Goal: Task Accomplishment & Management: Manage account settings

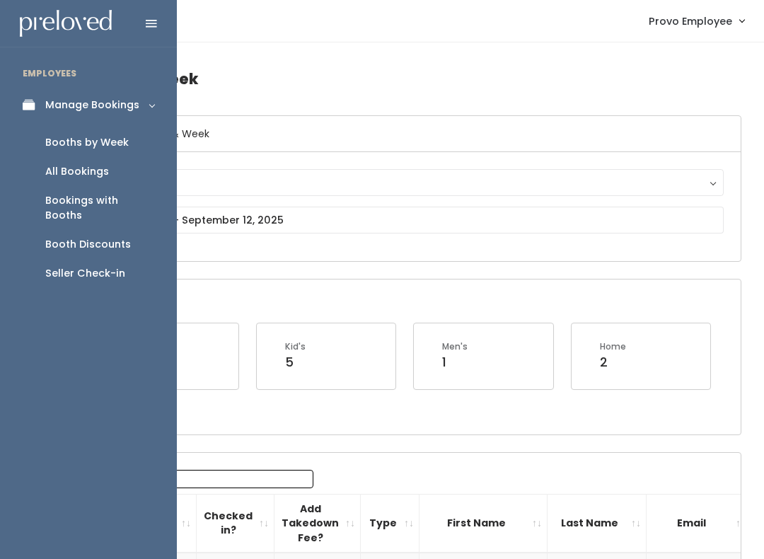
click at [125, 146] on div "Booths by Week" at bounding box center [86, 142] width 83 height 15
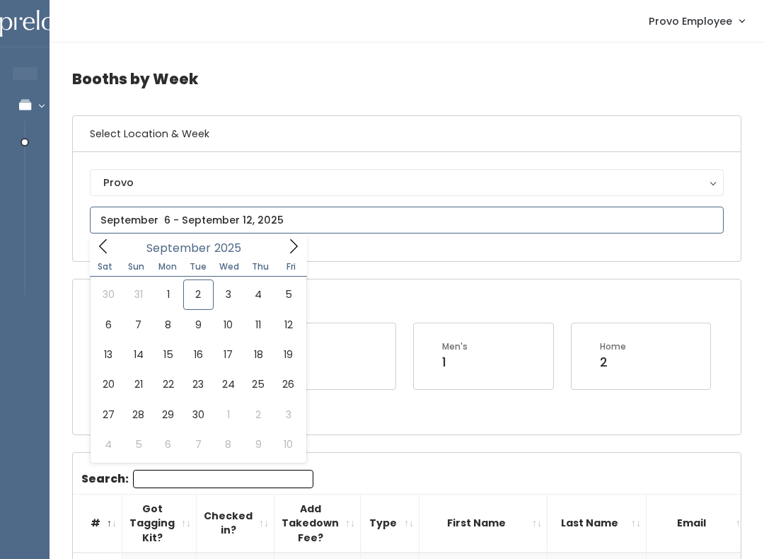
click at [290, 247] on icon at bounding box center [294, 246] width 16 height 16
click at [92, 238] on span at bounding box center [103, 246] width 27 height 22
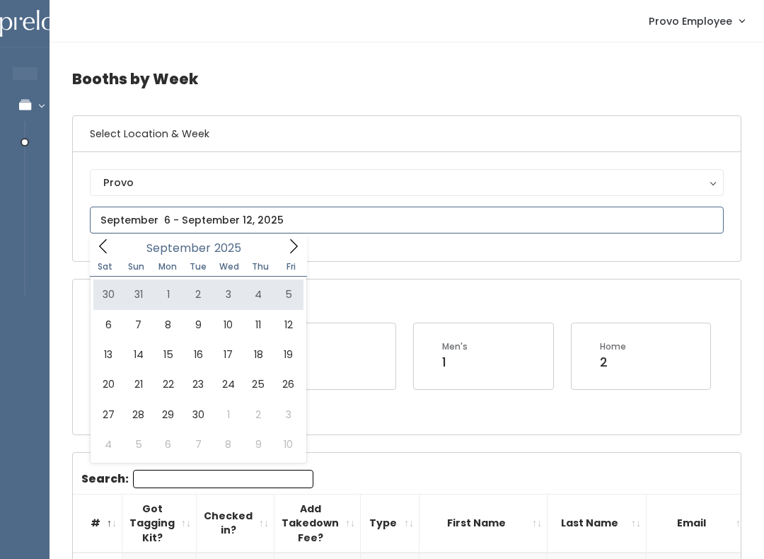
type input "August 30 to September 5"
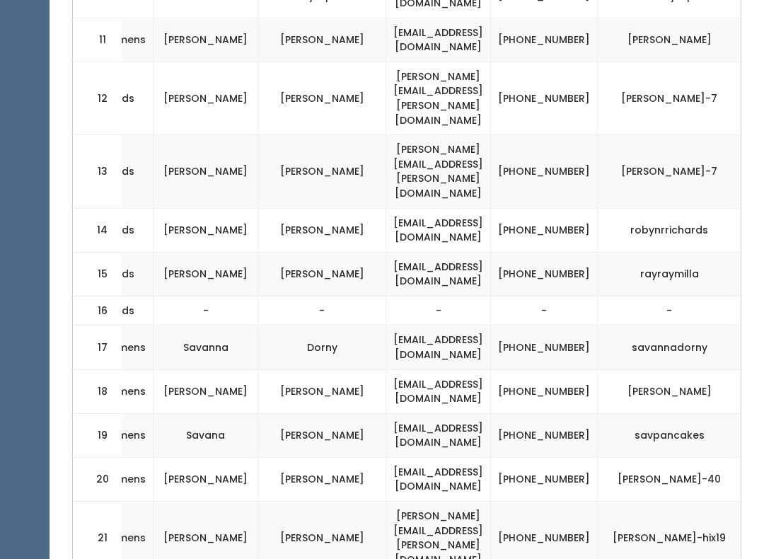
scroll to position [912, 0]
click at [275, 501] on td "Hix" at bounding box center [322, 537] width 128 height 73
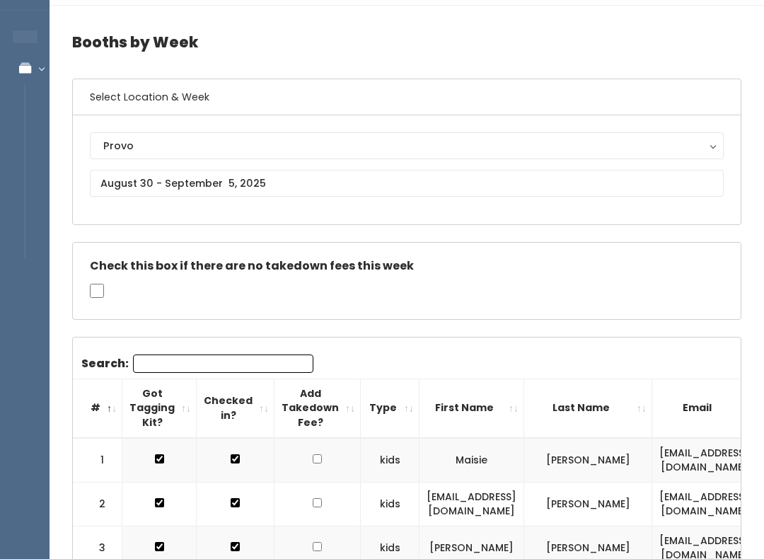
scroll to position [0, 0]
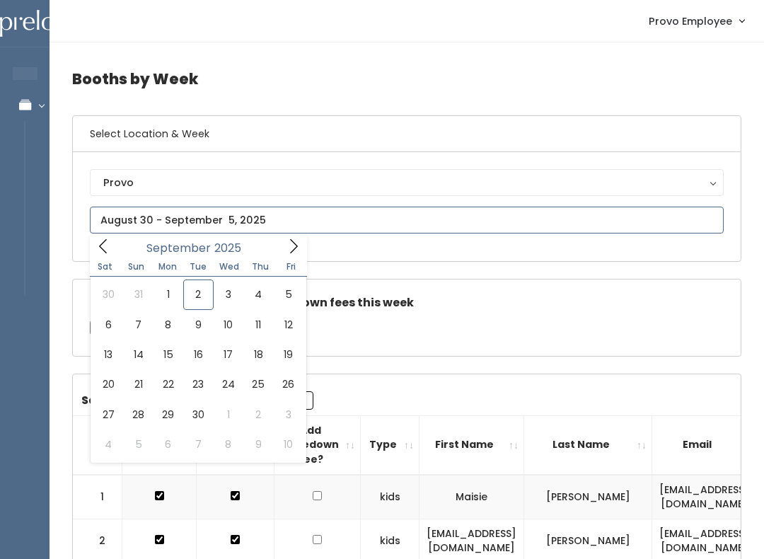
type input "September 6 to September 12"
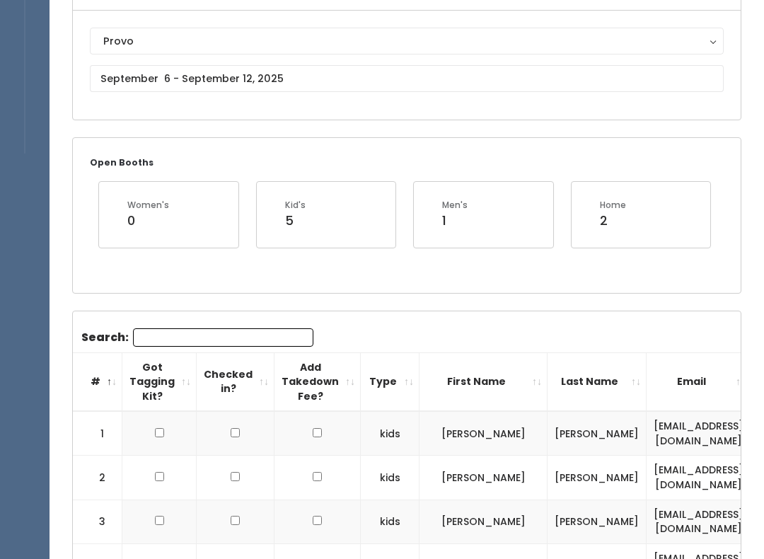
scroll to position [161, 0]
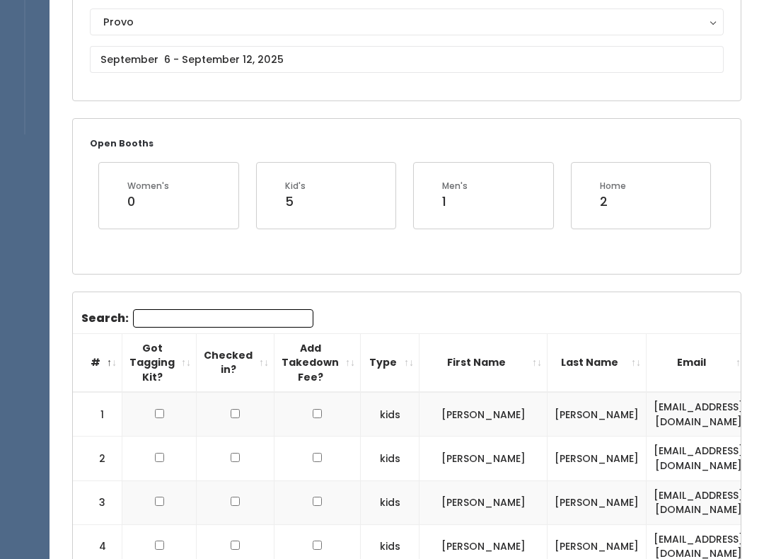
click at [209, 325] on input "Search:" at bounding box center [223, 318] width 180 height 18
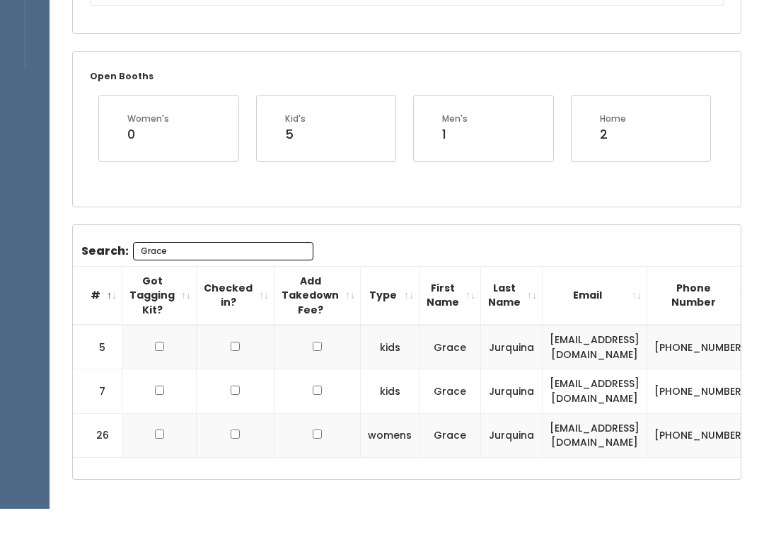
scroll to position [179, 0]
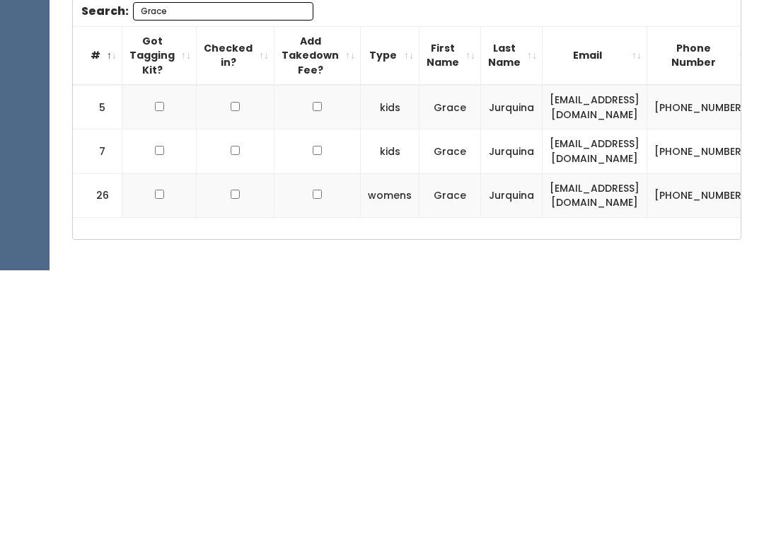
type input "Grace"
click at [155, 390] on input "checkbox" at bounding box center [159, 394] width 9 height 9
checkbox input "true"
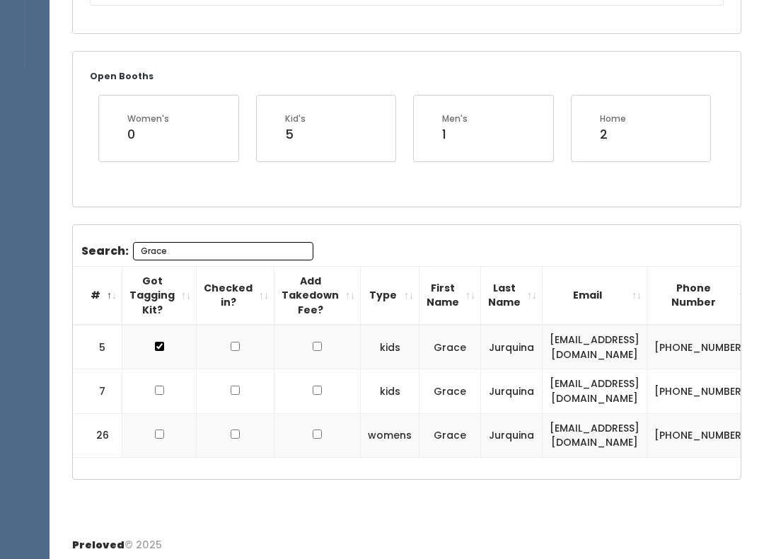
click at [155, 385] on input "checkbox" at bounding box center [159, 389] width 9 height 9
click at [151, 437] on td at bounding box center [159, 435] width 74 height 44
click at [155, 372] on td at bounding box center [159, 391] width 74 height 44
click at [155, 385] on input "checkbox" at bounding box center [159, 389] width 9 height 9
checkbox input "false"
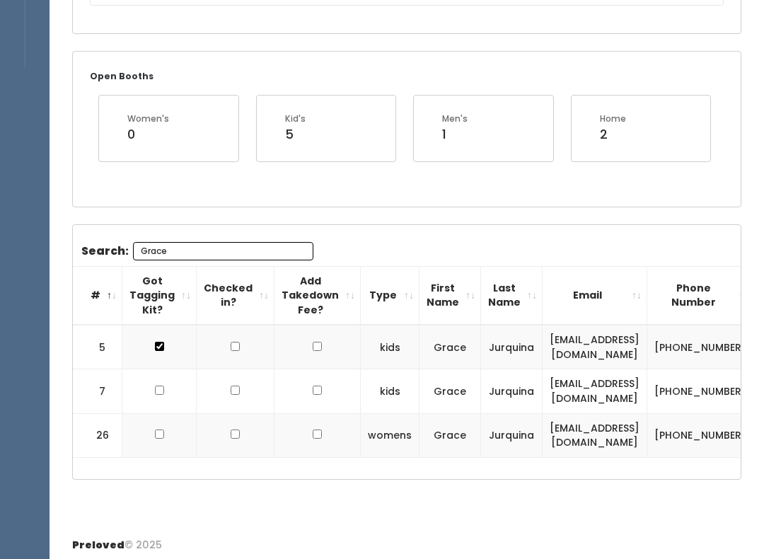
click at [158, 342] on input "checkbox" at bounding box center [159, 346] width 9 height 9
checkbox input "false"
click at [204, 253] on input "Grace" at bounding box center [223, 251] width 180 height 18
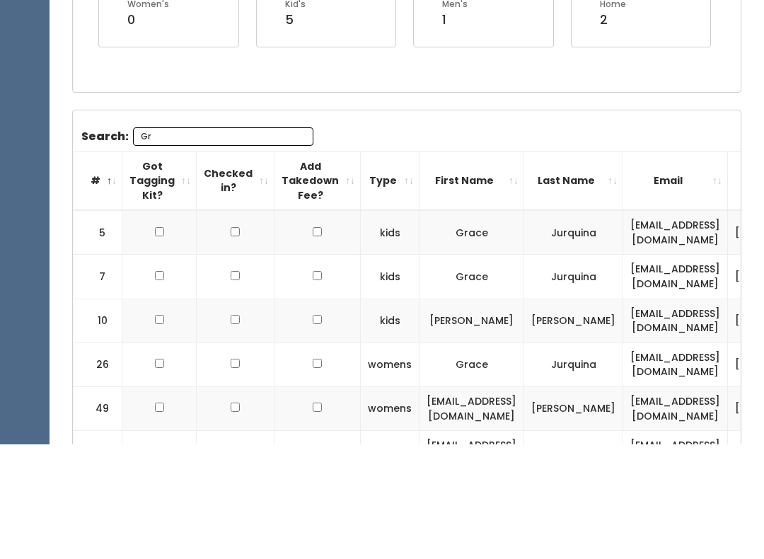
type input "G"
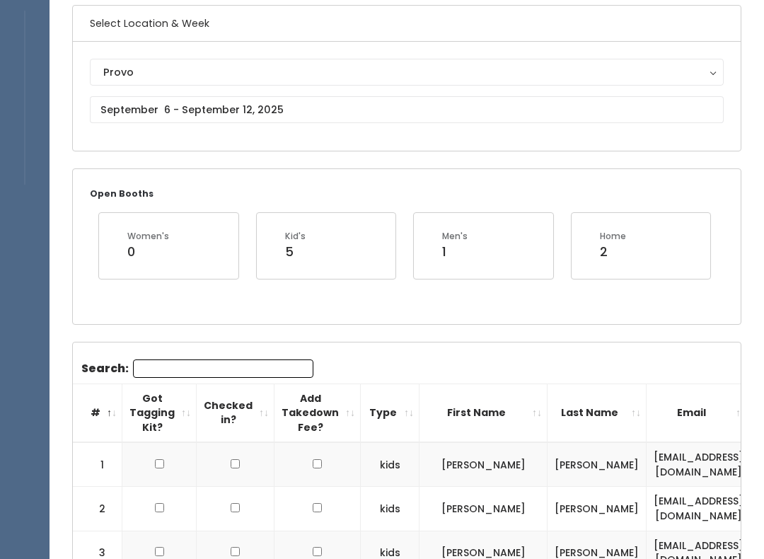
scroll to position [117, 0]
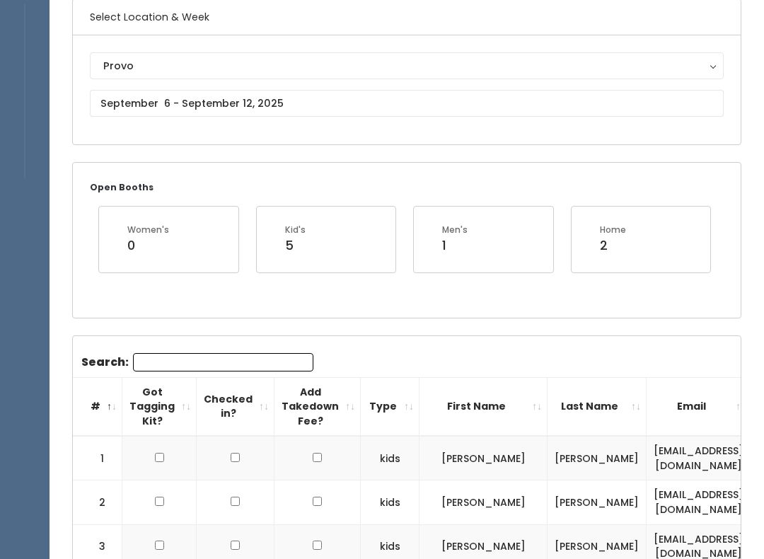
click at [192, 368] on input "Search:" at bounding box center [223, 362] width 180 height 18
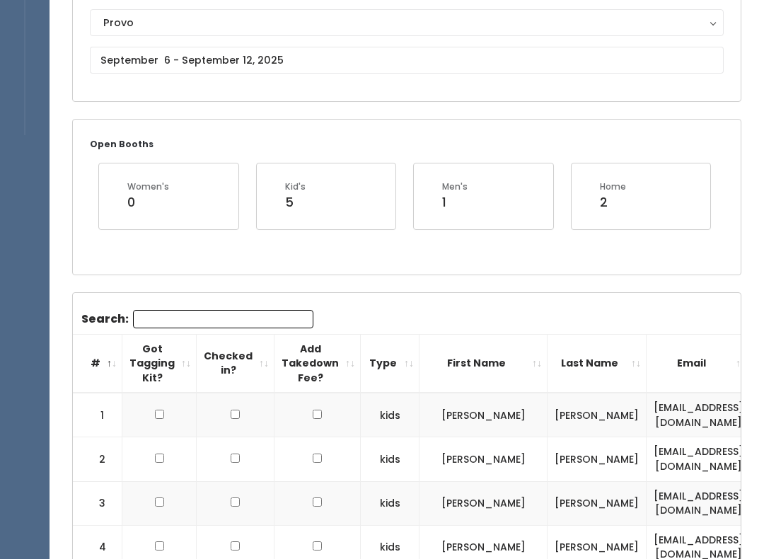
scroll to position [160, 0]
click at [238, 60] on input "text" at bounding box center [407, 60] width 634 height 27
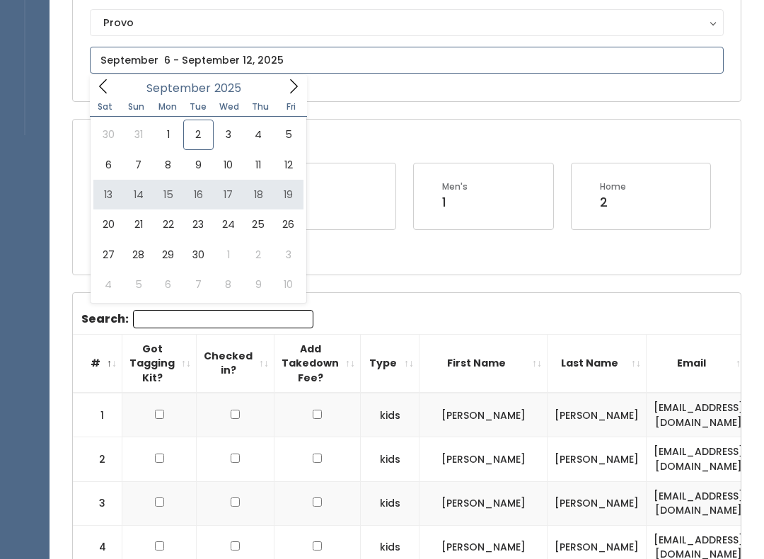
type input "September 13 to September 19"
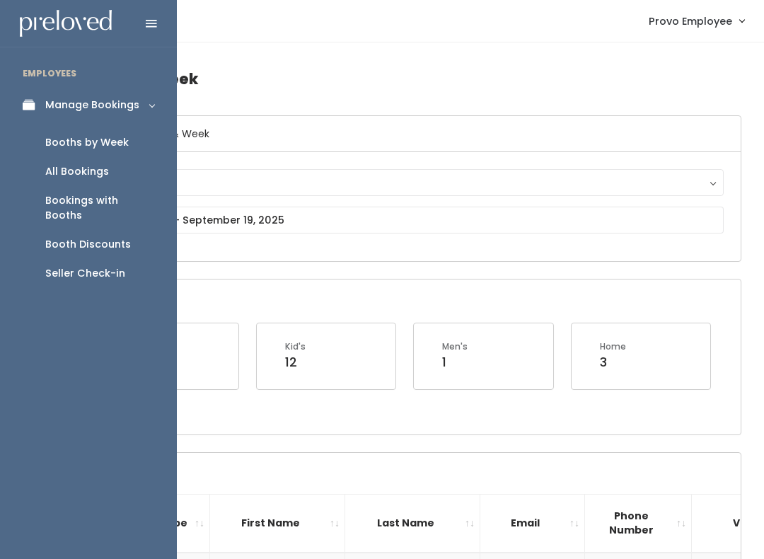
click at [35, 108] on icon at bounding box center [33, 105] width 20 height 12
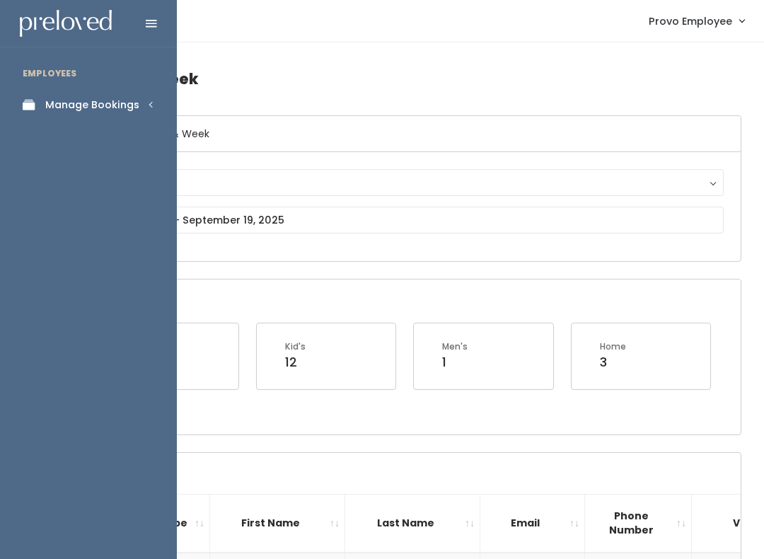
click at [127, 104] on div "Manage Bookings" at bounding box center [92, 105] width 94 height 15
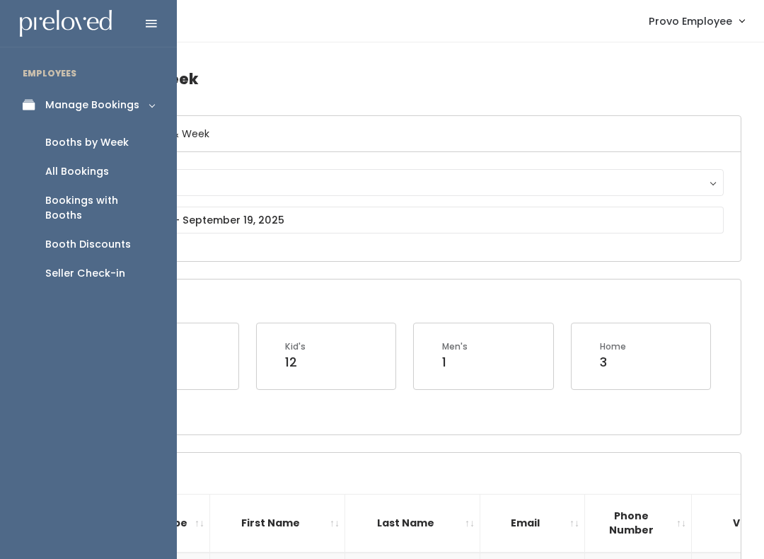
click at [102, 237] on div "Booth Discounts" at bounding box center [88, 244] width 86 height 15
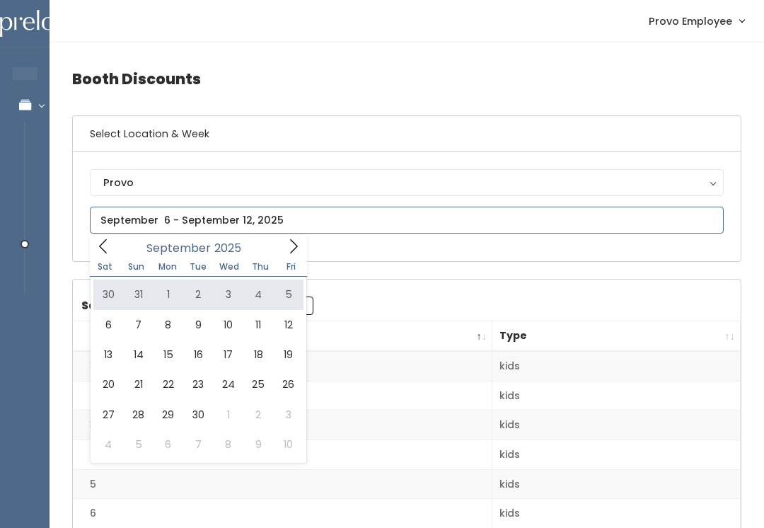
type input "[DATE] to [DATE]"
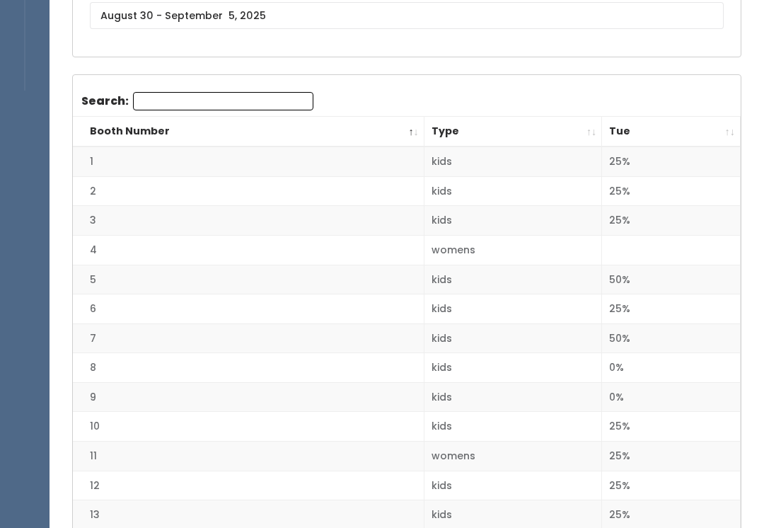
scroll to position [209, 0]
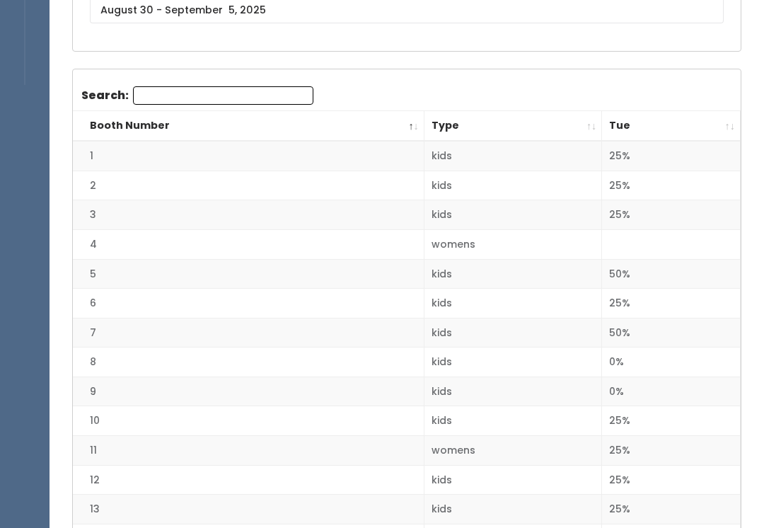
click at [724, 119] on th "Tue" at bounding box center [671, 127] width 139 height 30
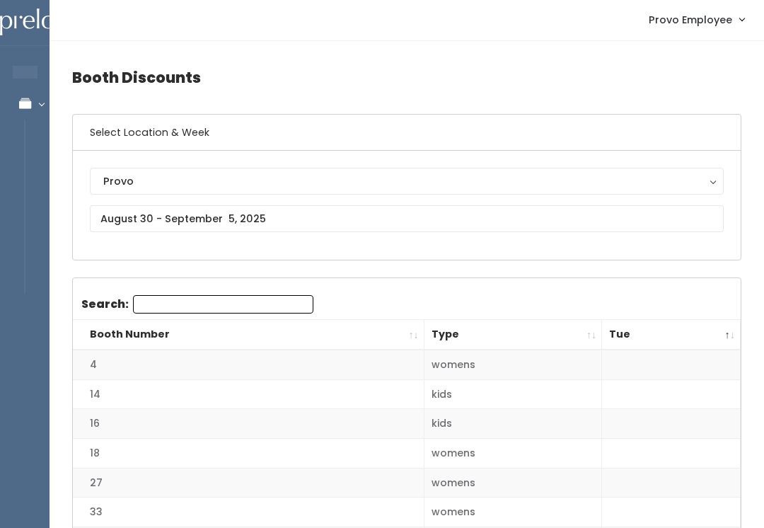
scroll to position [0, 0]
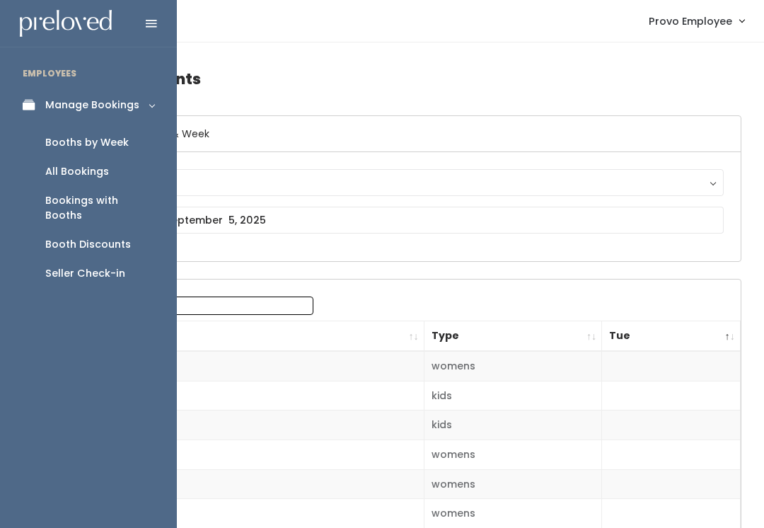
click at [81, 266] on link "Seller Check-in" at bounding box center [88, 273] width 177 height 29
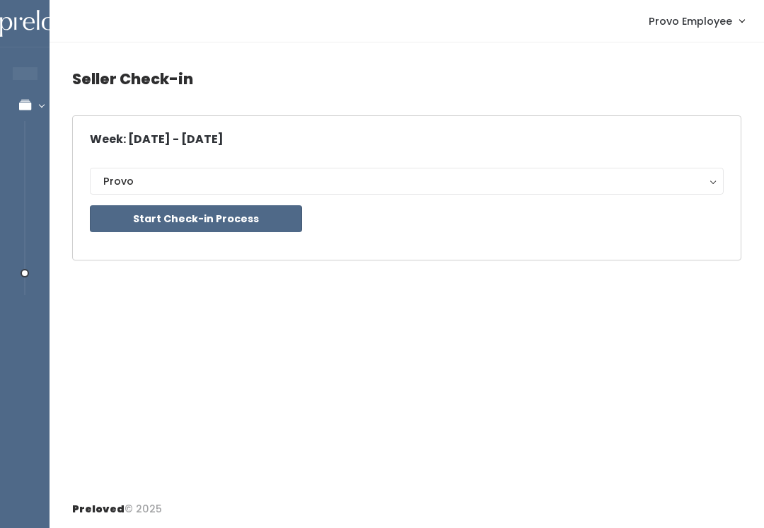
click at [221, 228] on button "Start Check-in Process" at bounding box center [196, 218] width 212 height 27
click at [205, 217] on button "Start Check-in Process" at bounding box center [196, 218] width 212 height 27
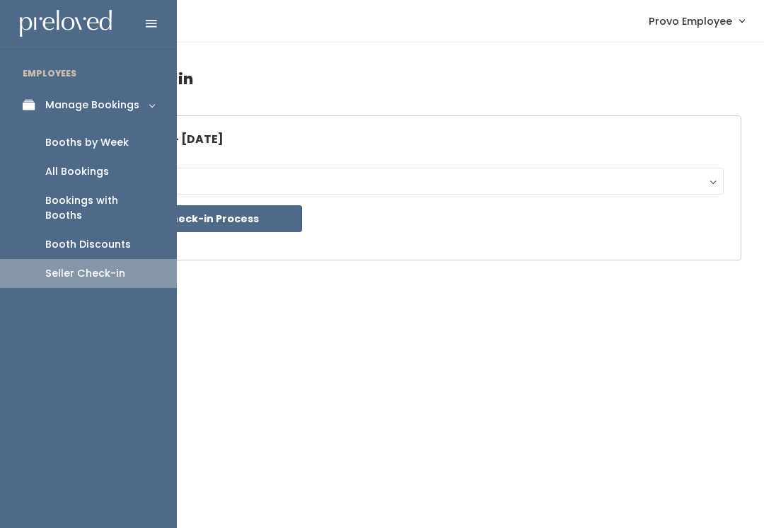
click at [114, 151] on link "Booths by Week" at bounding box center [88, 142] width 177 height 29
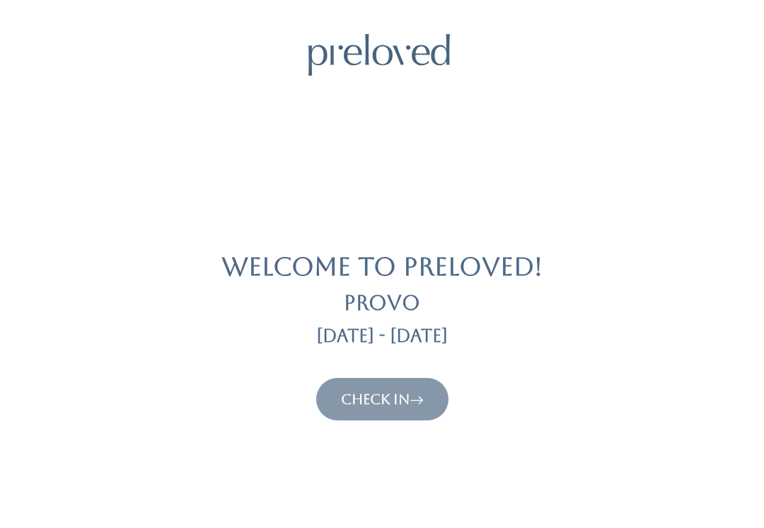
click at [406, 393] on link "Check In" at bounding box center [382, 398] width 83 height 17
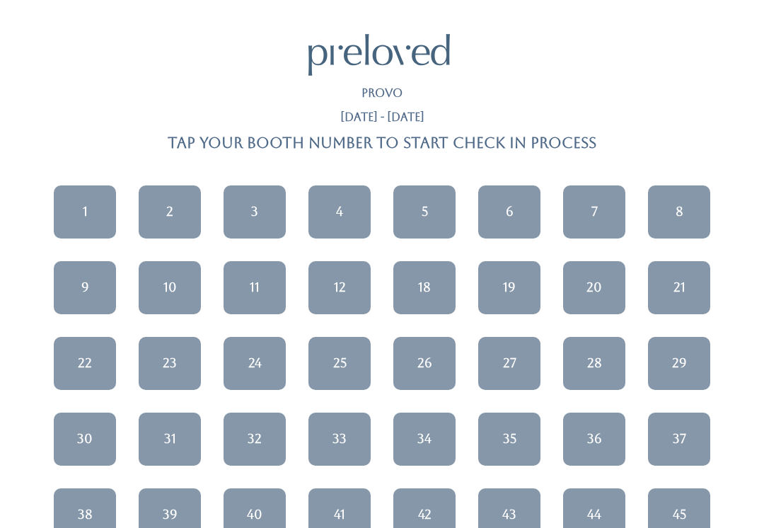
click at [426, 220] on link "5" at bounding box center [424, 211] width 62 height 53
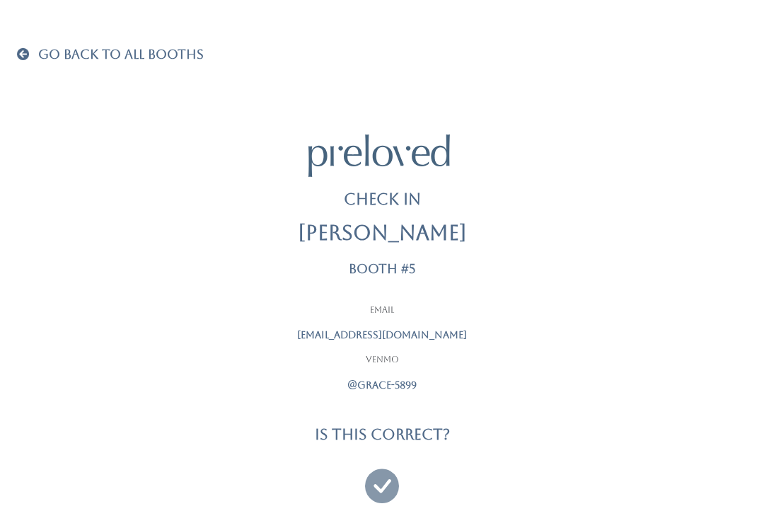
scroll to position [13, 0]
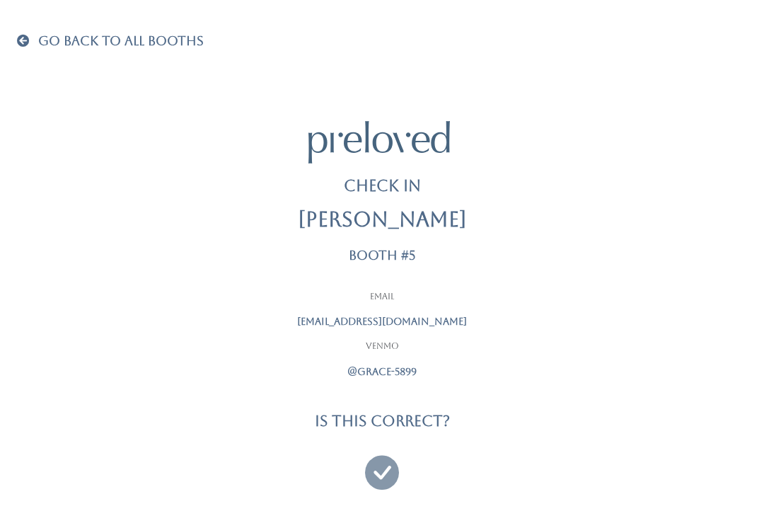
click at [37, 28] on div "Go Back To All Booths Check In Grace Jurquina Booth #5 Email graciana777@yahoo.…" at bounding box center [382, 259] width 730 height 545
click at [11, 48] on div "Go Back To All Booths" at bounding box center [381, 41] width 747 height 18
click at [35, 39] on span at bounding box center [26, 40] width 18 height 13
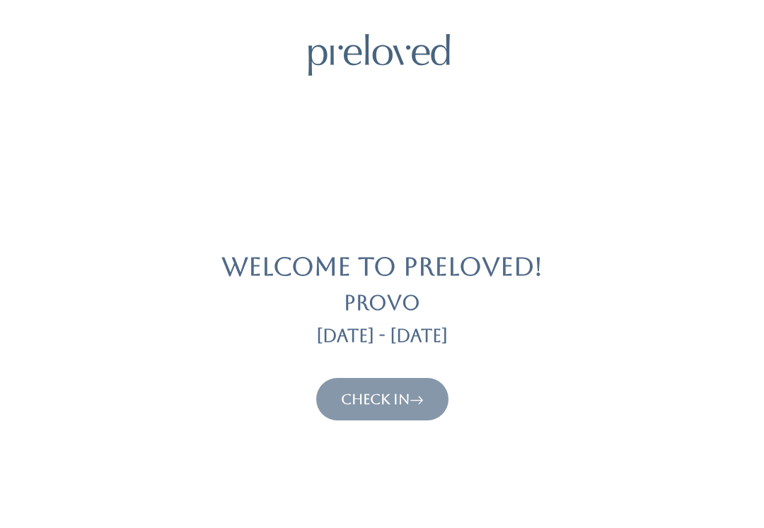
click at [373, 416] on button "Check In" at bounding box center [382, 399] width 132 height 42
click at [387, 382] on button "Check In" at bounding box center [382, 399] width 132 height 42
click at [383, 397] on link "Check In" at bounding box center [382, 398] width 83 height 17
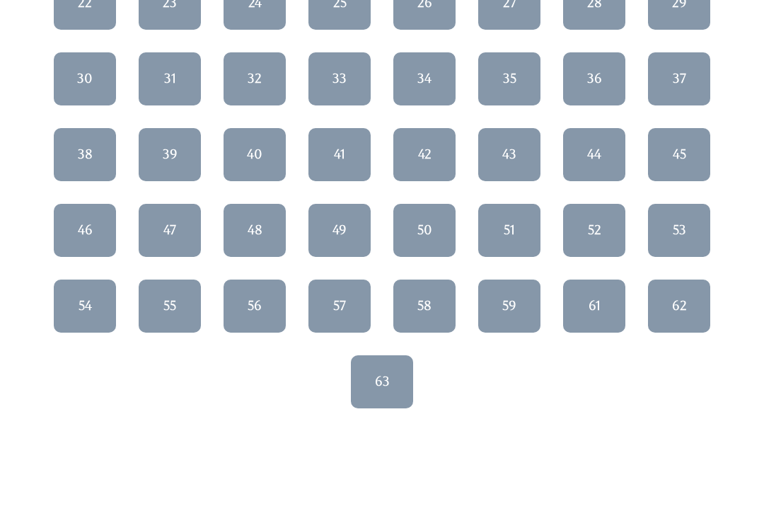
scroll to position [361, 0]
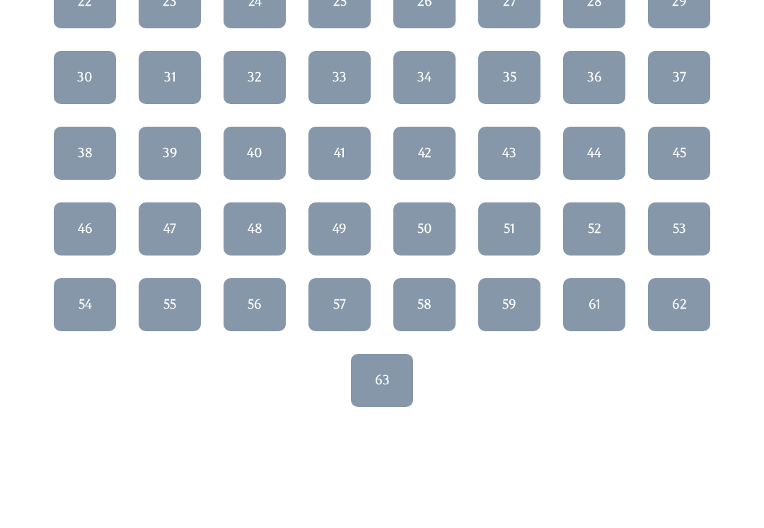
click at [526, 239] on link "51" at bounding box center [509, 228] width 62 height 53
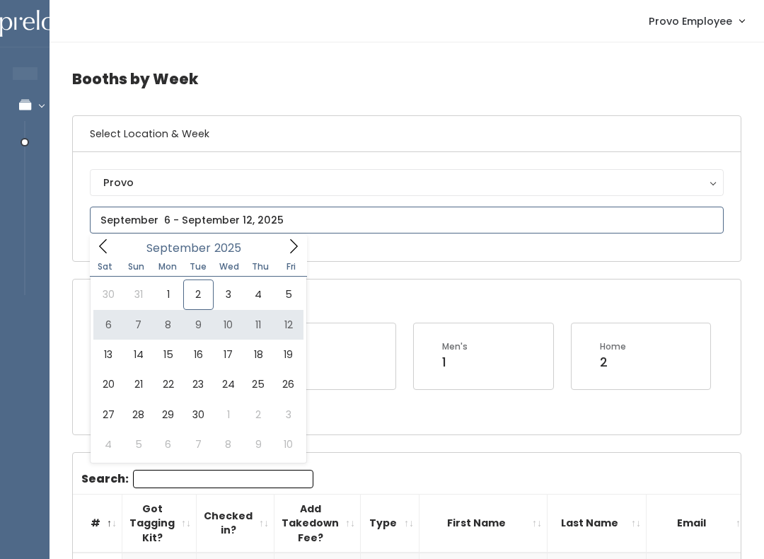
type input "September 6 to September 12"
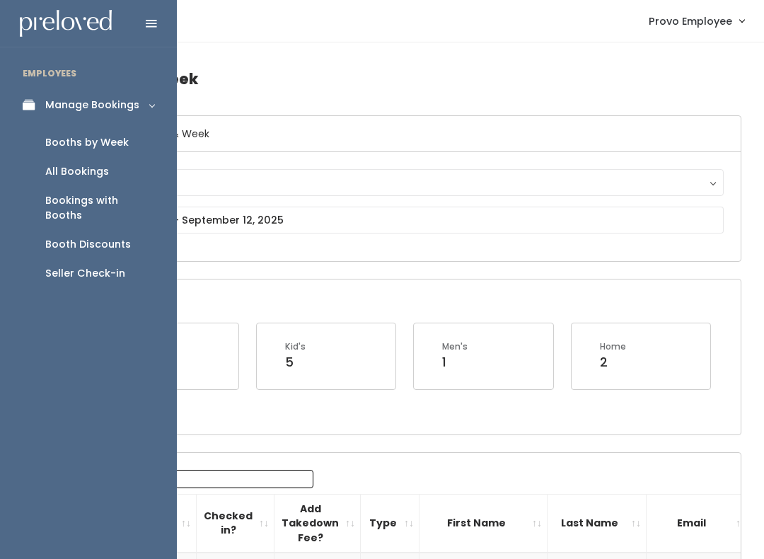
click at [103, 237] on div "Booth Discounts" at bounding box center [88, 244] width 86 height 15
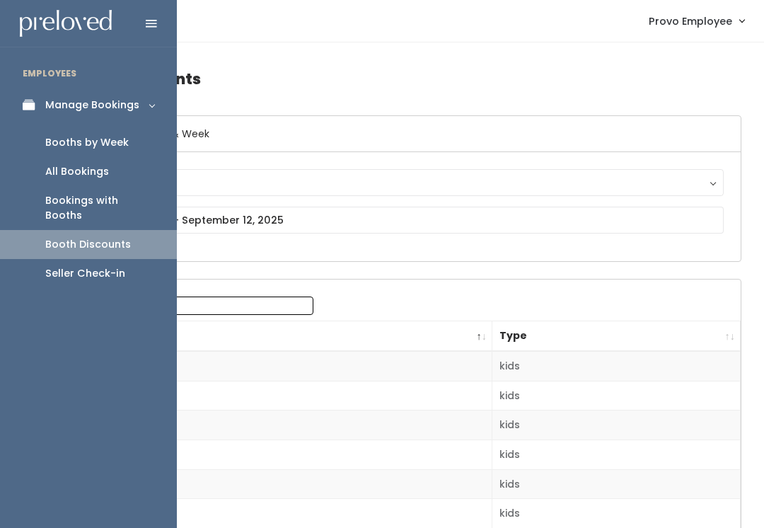
click at [100, 266] on div "Seller Check-in" at bounding box center [85, 273] width 80 height 15
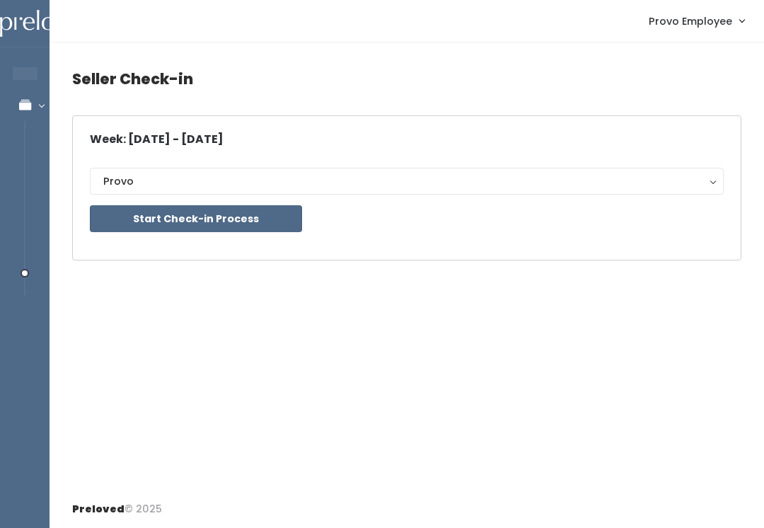
click at [243, 223] on button "Start Check-in Process" at bounding box center [196, 218] width 212 height 27
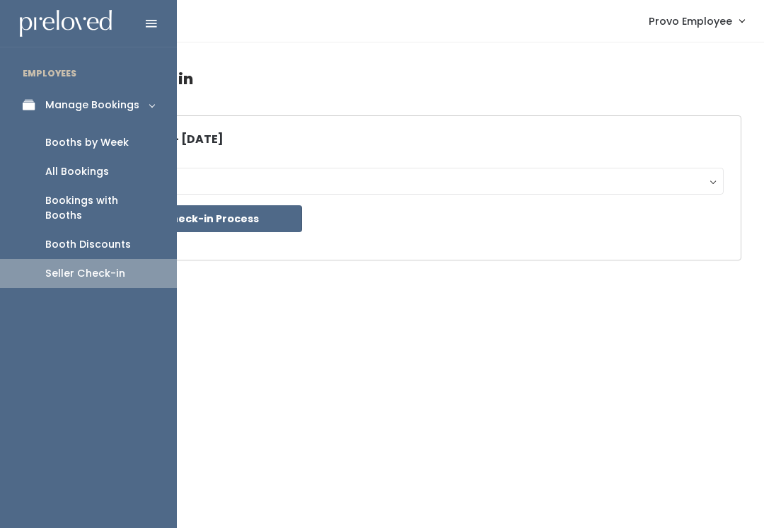
click at [93, 137] on div "Booths by Week" at bounding box center [86, 142] width 83 height 15
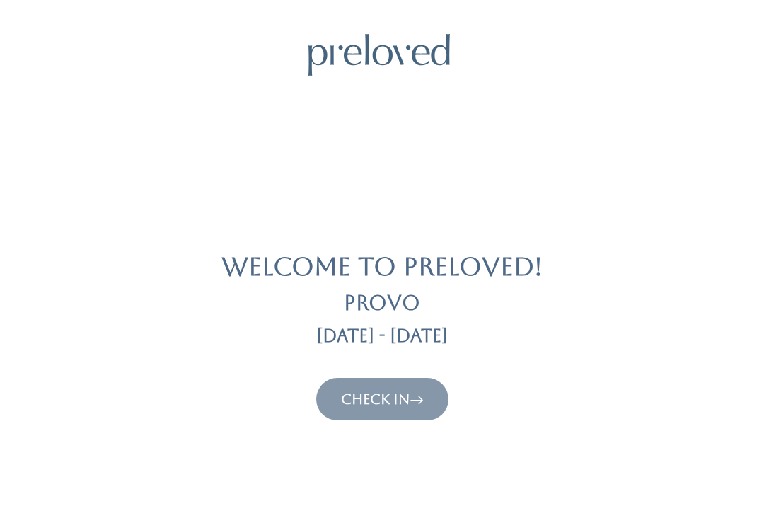
click at [372, 401] on link "Check In" at bounding box center [382, 398] width 83 height 17
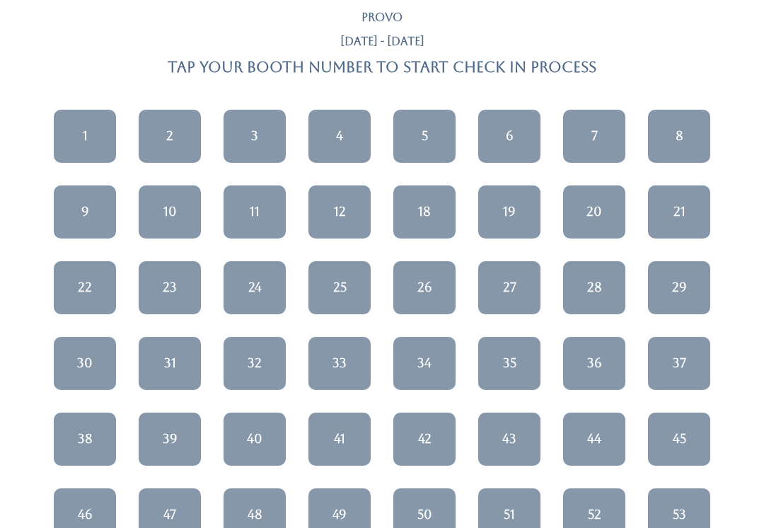
scroll to position [172, 0]
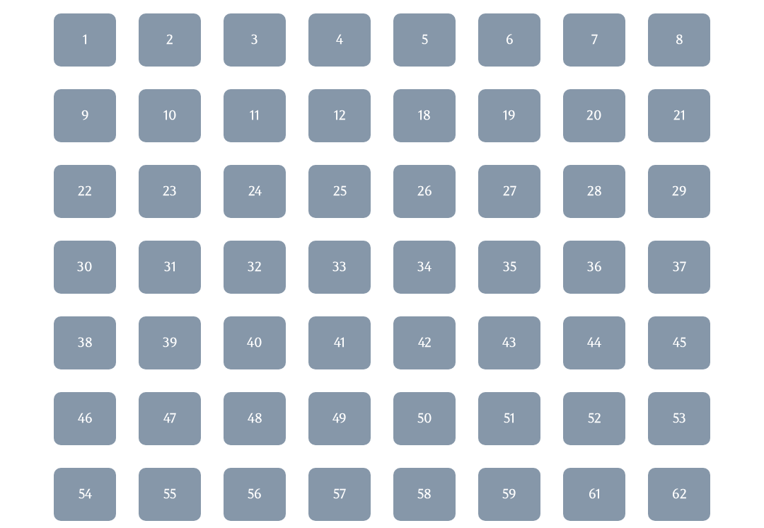
click at [587, 343] on div "44" at bounding box center [594, 342] width 14 height 18
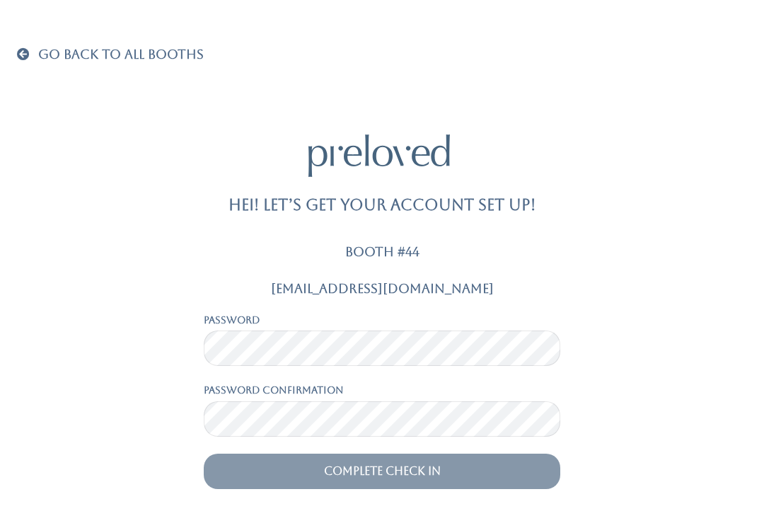
click at [49, 57] on span "Go Back To All Booths" at bounding box center [121, 54] width 166 height 15
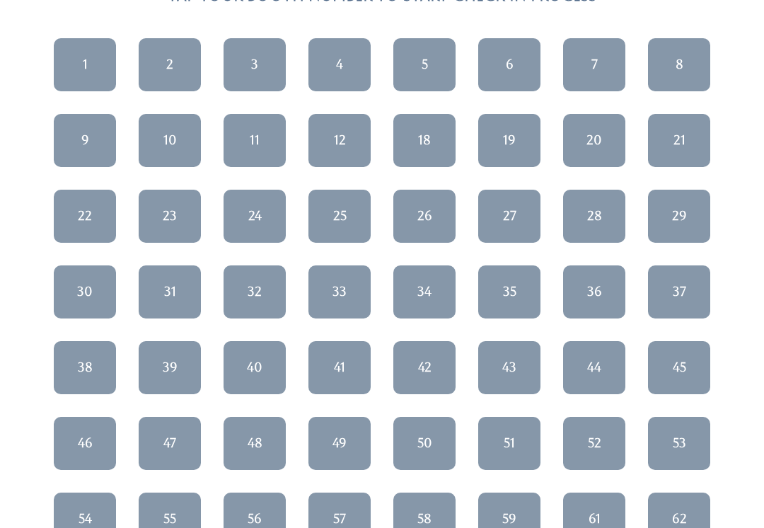
scroll to position [149, 0]
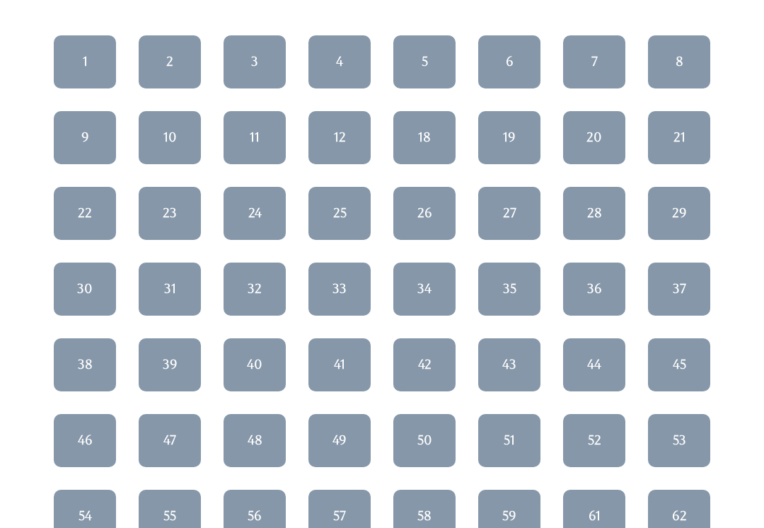
click at [434, 360] on link "42" at bounding box center [424, 365] width 62 height 53
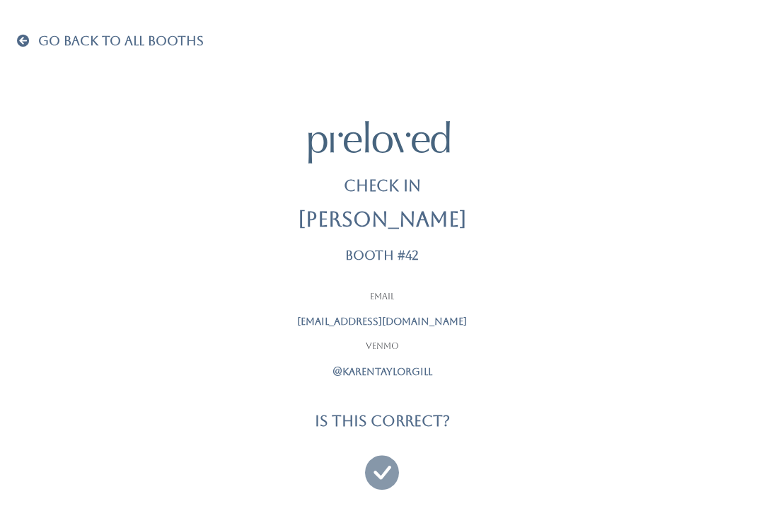
click at [16, 56] on div "Go Back To All Booths Check In Karen Gill Booth #42 Email karentaylorgill@gmail…" at bounding box center [382, 259] width 764 height 545
click at [38, 46] on span "Go Back To All Booths" at bounding box center [121, 40] width 166 height 15
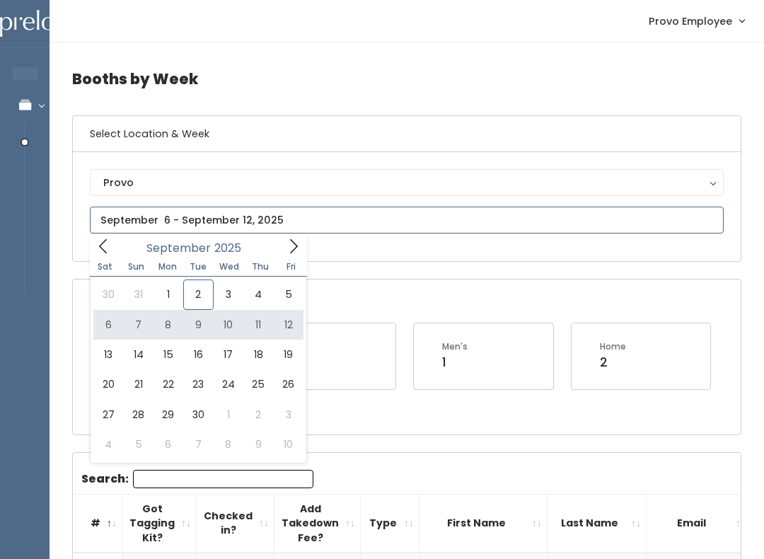
type input "September 6 to September 12"
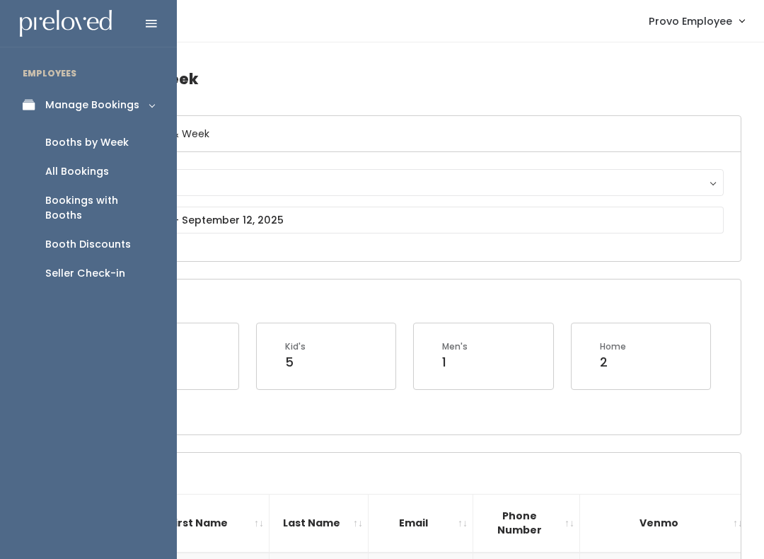
click at [37, 99] on icon at bounding box center [33, 105] width 20 height 12
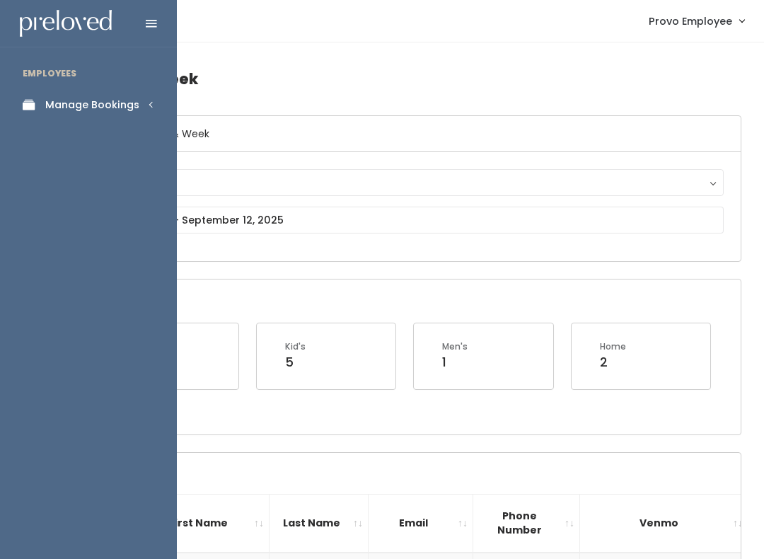
click at [99, 95] on link "Manage Bookings" at bounding box center [88, 105] width 177 height 32
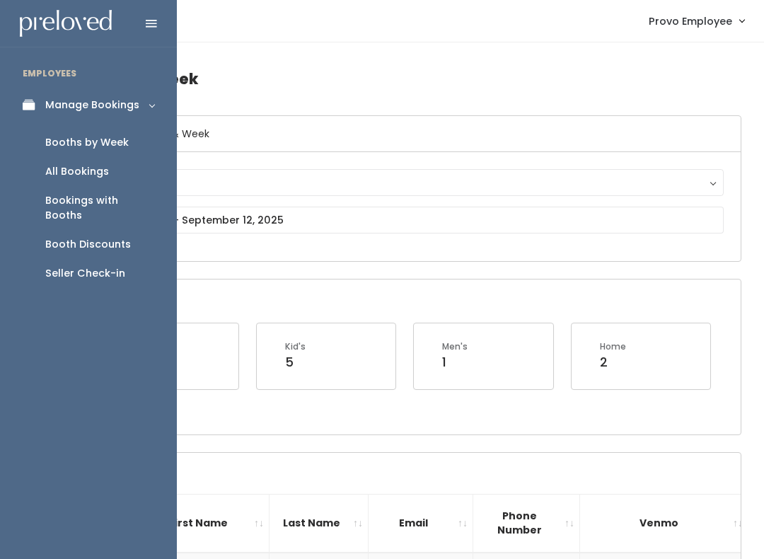
click at [102, 237] on div "Booth Discounts" at bounding box center [88, 244] width 86 height 15
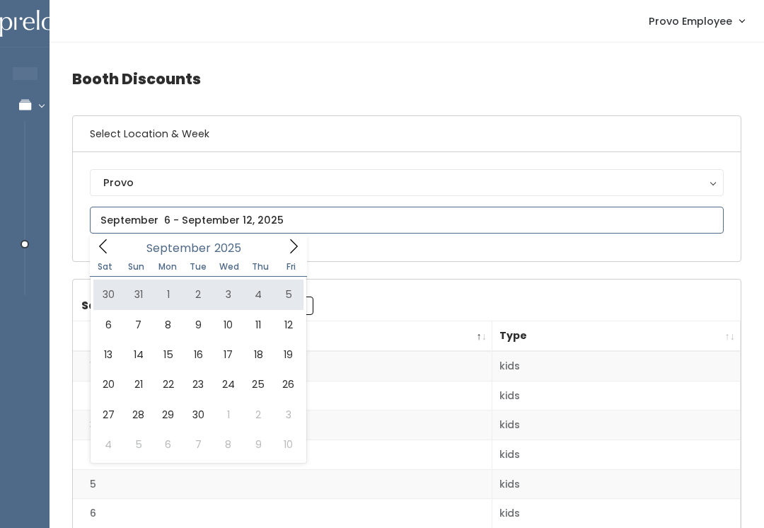
type input "August 30 to September 5"
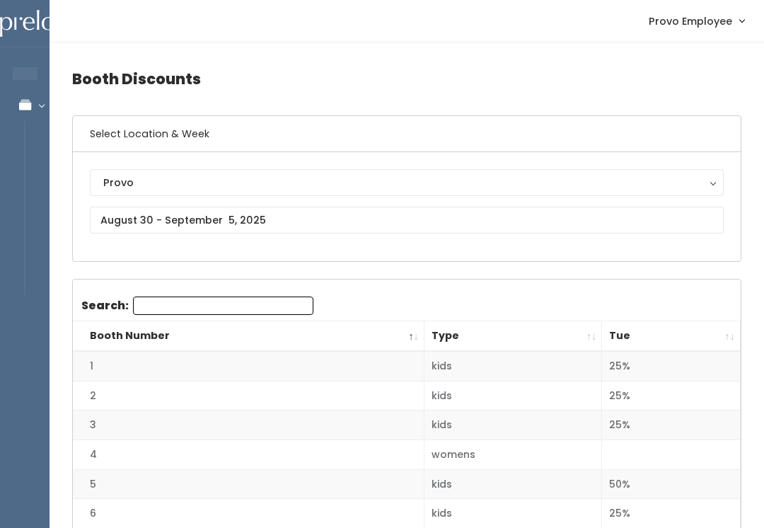
click at [722, 334] on th "Tue" at bounding box center [671, 336] width 139 height 30
click at [723, 335] on th "Tue" at bounding box center [671, 336] width 139 height 30
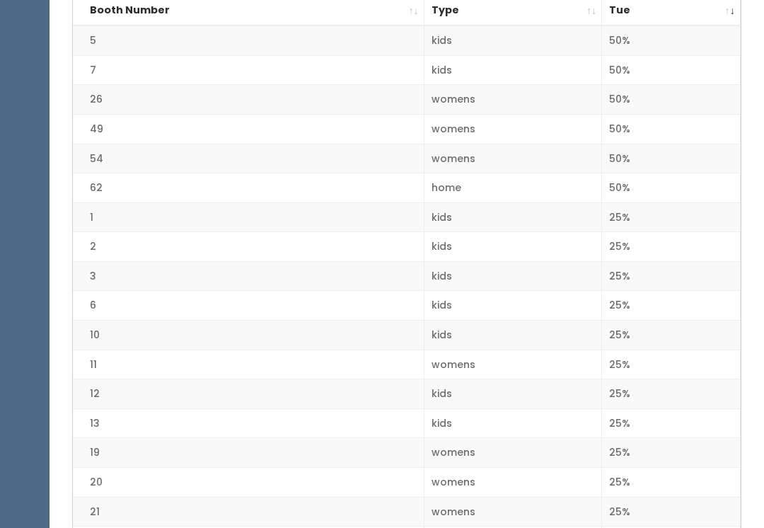
scroll to position [326, 0]
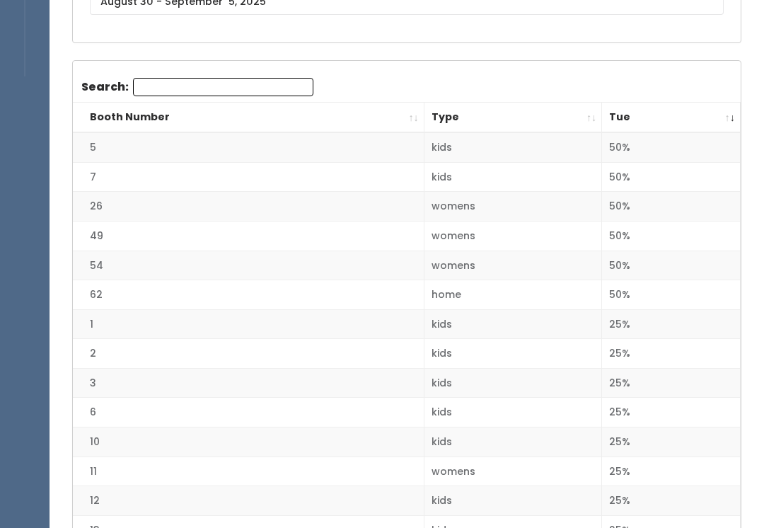
click at [410, 122] on th "Booth Number" at bounding box center [248, 118] width 351 height 30
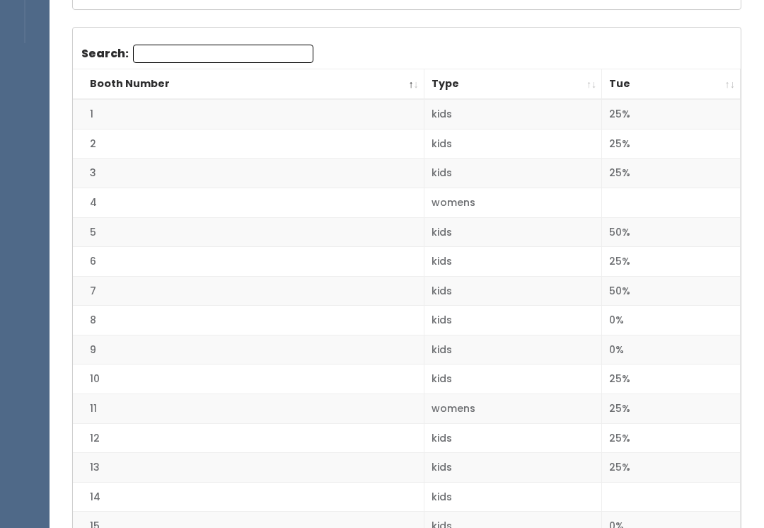
scroll to position [251, 0]
